Goal: Information Seeking & Learning: Check status

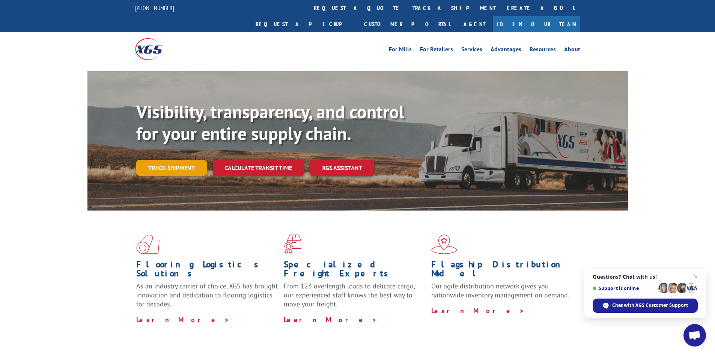
click at [171, 160] on link "Track shipment" at bounding box center [171, 168] width 71 height 16
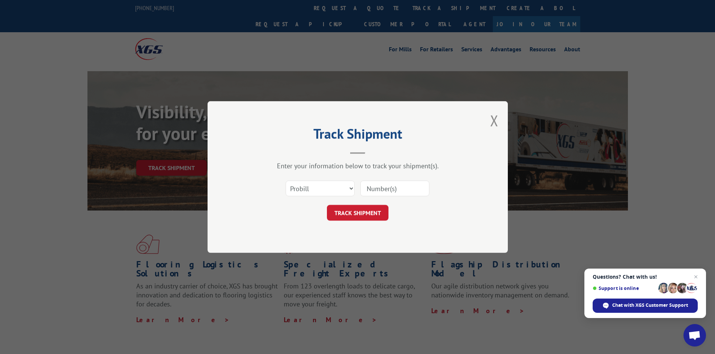
click at [384, 190] on input at bounding box center [394, 189] width 69 height 16
click at [395, 183] on input at bounding box center [394, 189] width 69 height 16
paste input "17594968"
type input "17594968"
click at [366, 212] on button "TRACK SHIPMENT" at bounding box center [358, 213] width 62 height 16
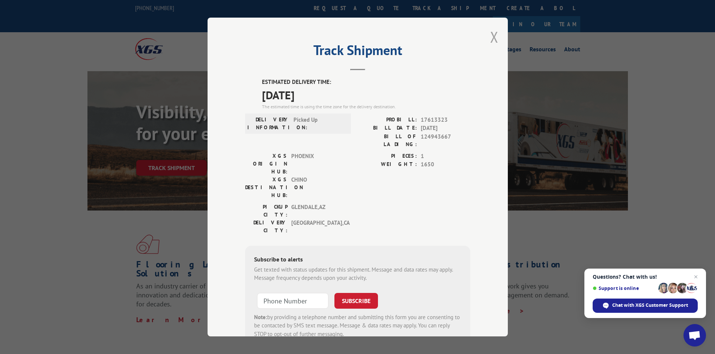
click at [490, 46] on button "Close modal" at bounding box center [494, 37] width 8 height 20
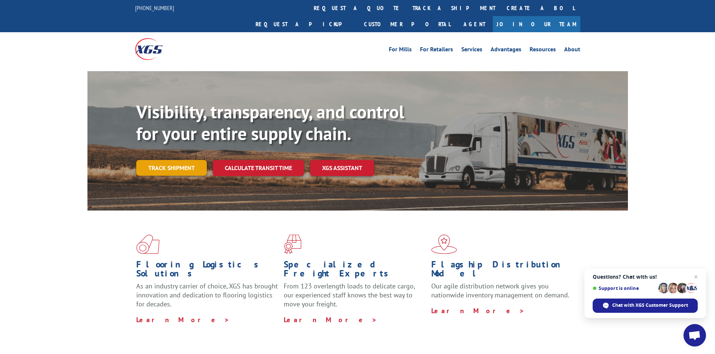
click at [164, 160] on link "Track shipment" at bounding box center [171, 168] width 71 height 16
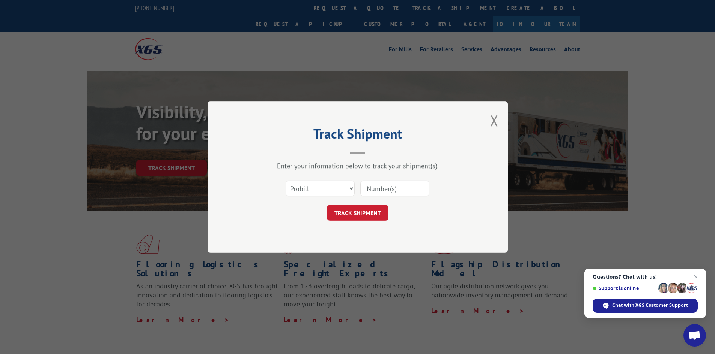
click at [406, 183] on input at bounding box center [394, 189] width 69 height 16
paste input "17592263"
type input "17592263"
click at [378, 210] on button "TRACK SHIPMENT" at bounding box center [358, 213] width 62 height 16
